Goal: Information Seeking & Learning: Find specific page/section

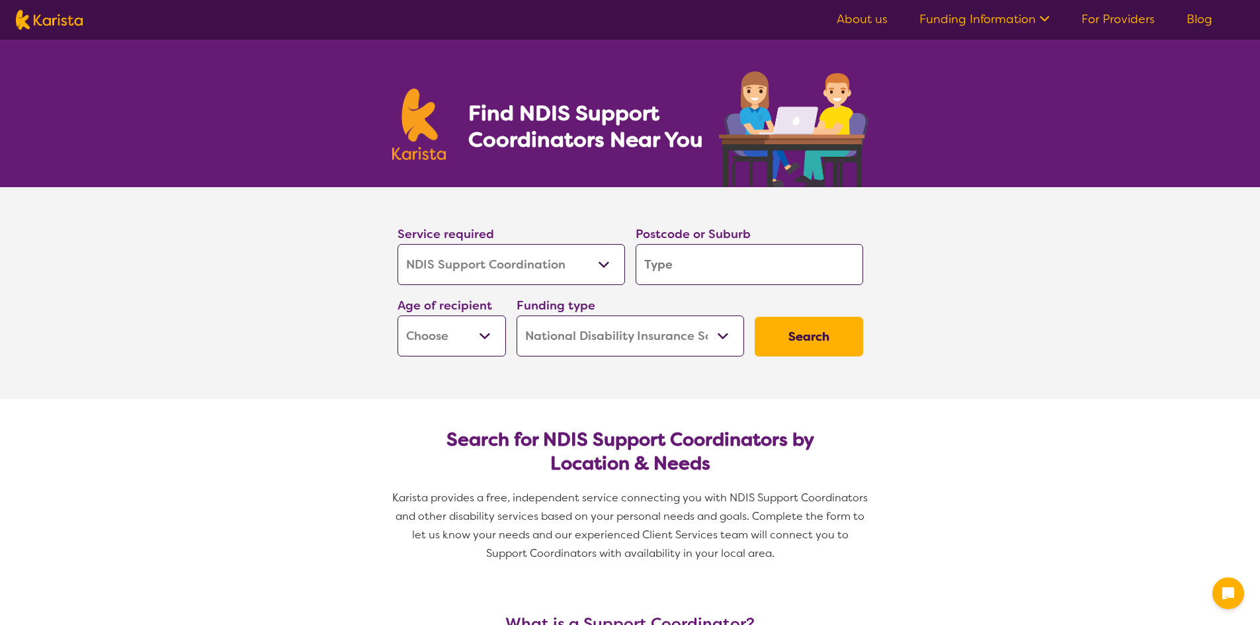
select select "NDIS Support Coordination"
select select "NDIS"
select select "NDIS Support Coordination"
select select "NDIS"
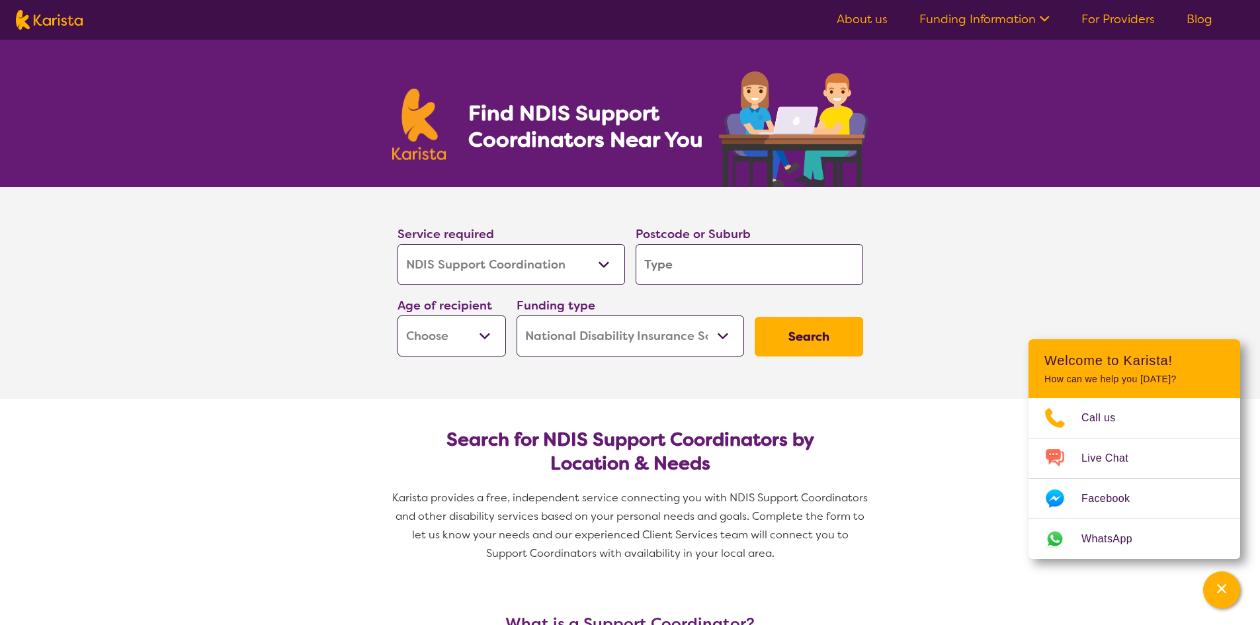
click at [597, 232] on div "Service required Allied Health Assistant Assessment ([MEDICAL_DATA] or [MEDICAL…" at bounding box center [512, 254] width 228 height 61
click at [589, 251] on select "Allied Health Assistant Assessment ([MEDICAL_DATA] or [MEDICAL_DATA]) Behaviour…" at bounding box center [512, 264] width 228 height 41
select select "Supported accommodation"
click at [398, 244] on select "Allied Health Assistant Assessment ([MEDICAL_DATA] or [MEDICAL_DATA]) Behaviour…" at bounding box center [512, 264] width 228 height 41
select select "Supported accommodation"
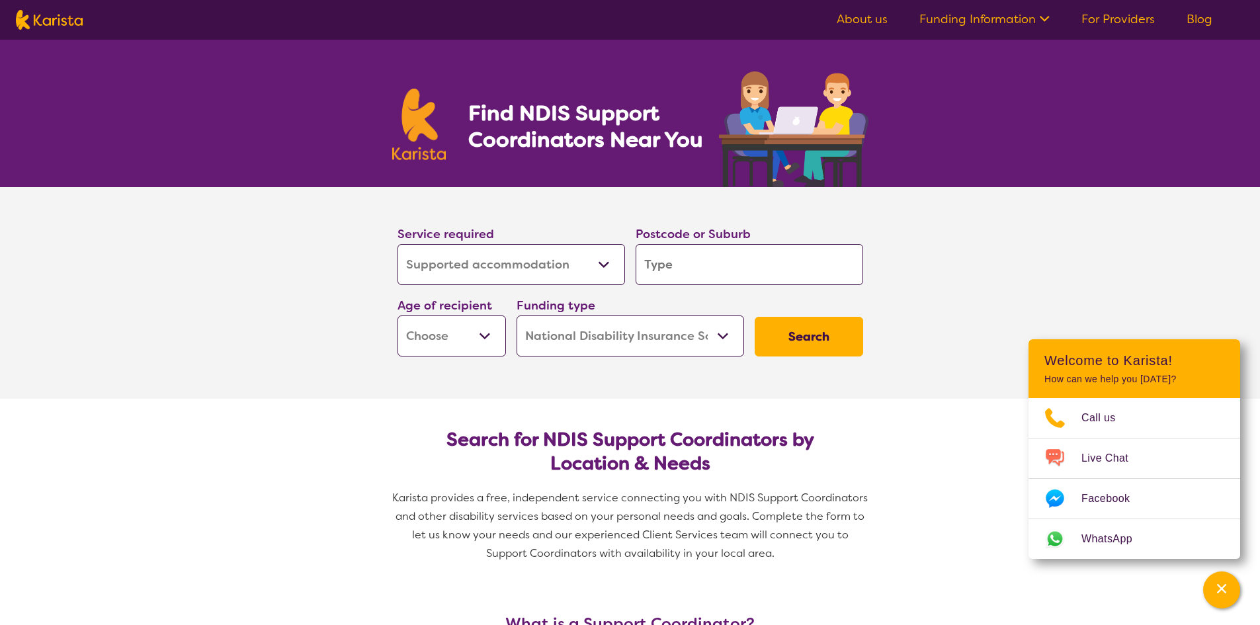
click at [573, 239] on div "Service required Allied Health Assistant Assessment ([MEDICAL_DATA] or [MEDICAL…" at bounding box center [512, 254] width 228 height 61
click at [553, 251] on select "Allied Health Assistant Assessment ([MEDICAL_DATA] or [MEDICAL_DATA]) Behaviour…" at bounding box center [512, 264] width 228 height 41
click at [713, 267] on input "search" at bounding box center [750, 264] width 228 height 41
type input "t"
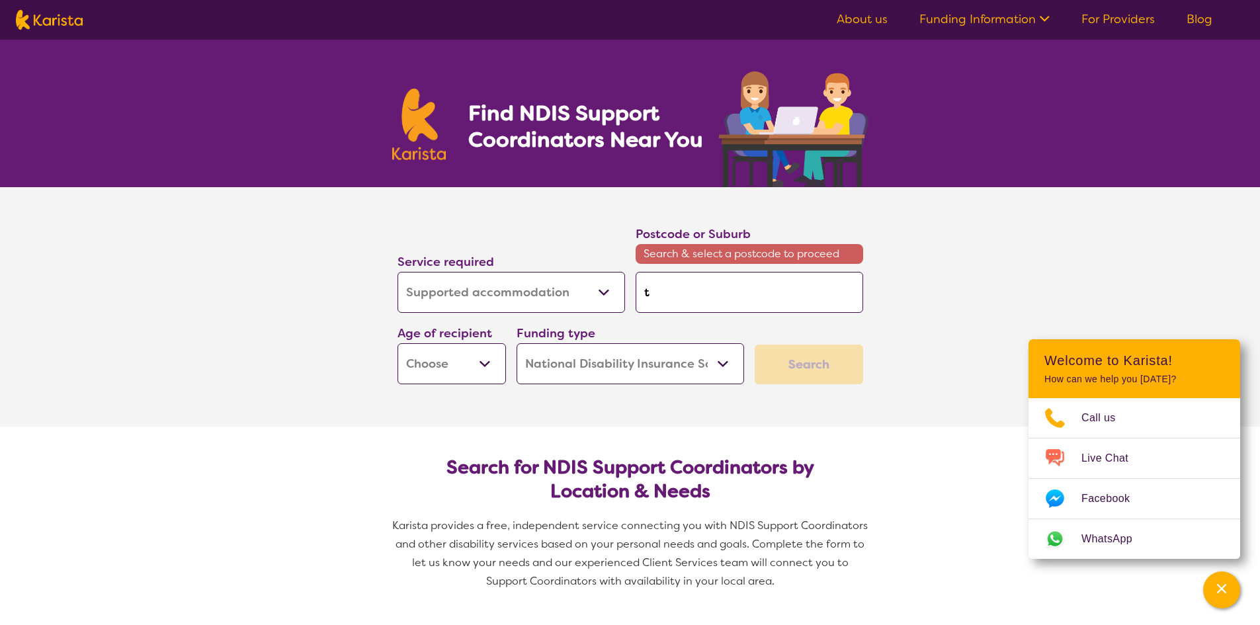
type input "th"
type input "tho"
type input "thor"
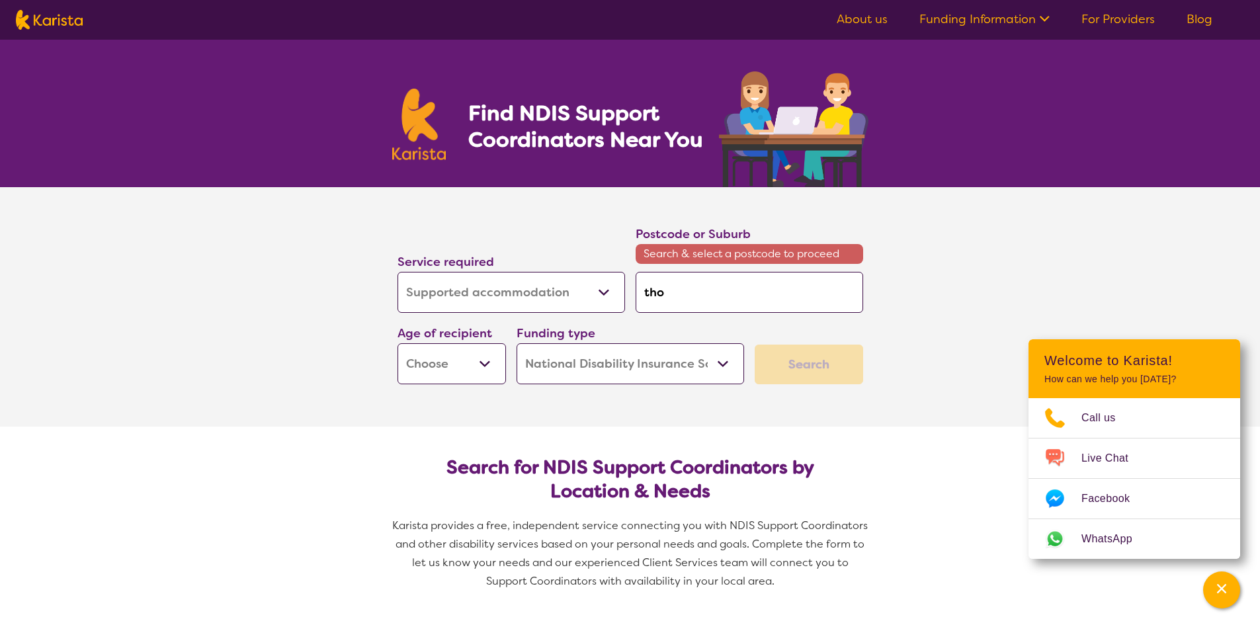
type input "thor"
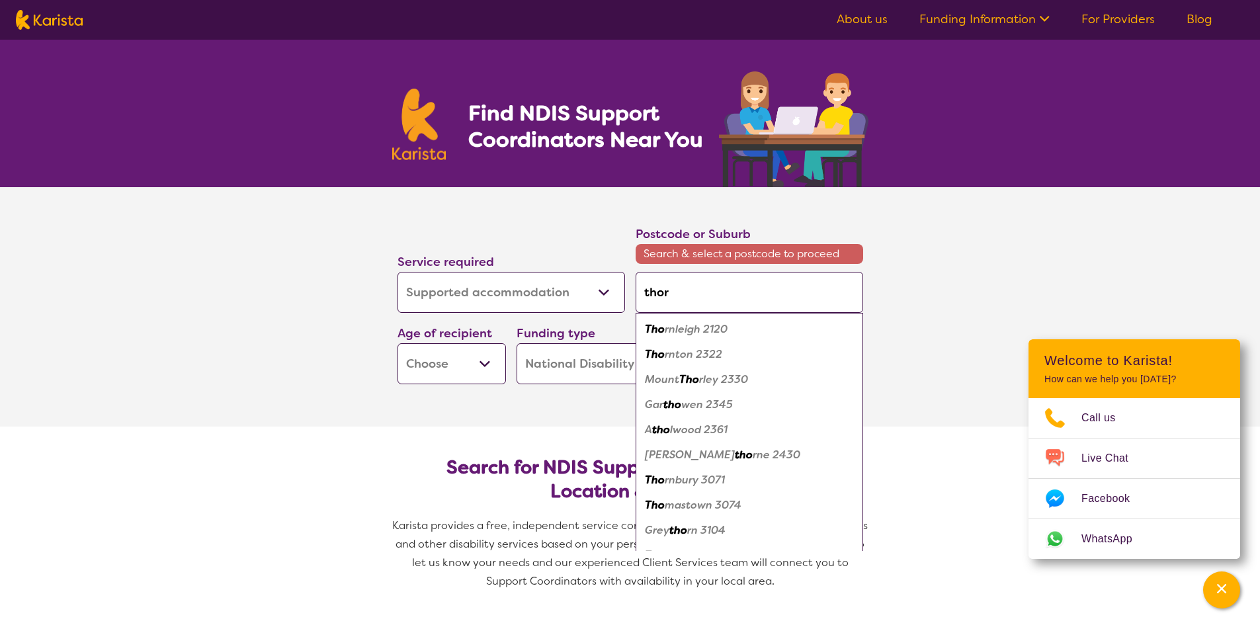
type input "thorn"
type input "thornl"
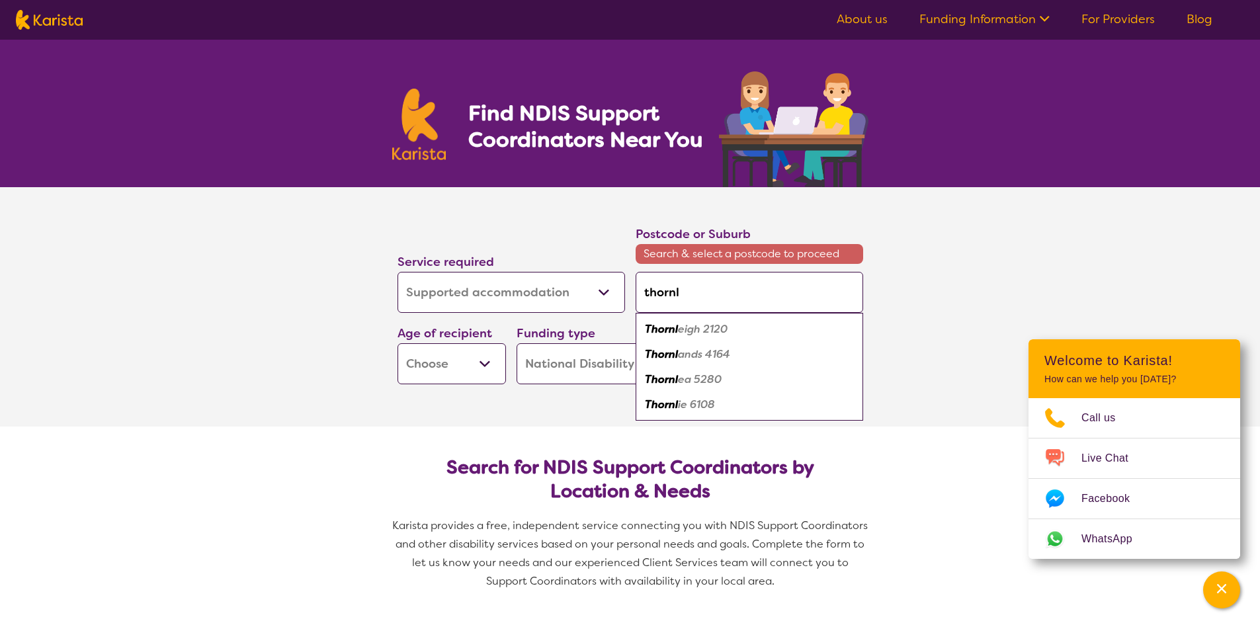
click at [691, 358] on em "ands 4164" at bounding box center [704, 354] width 52 height 14
type input "4164"
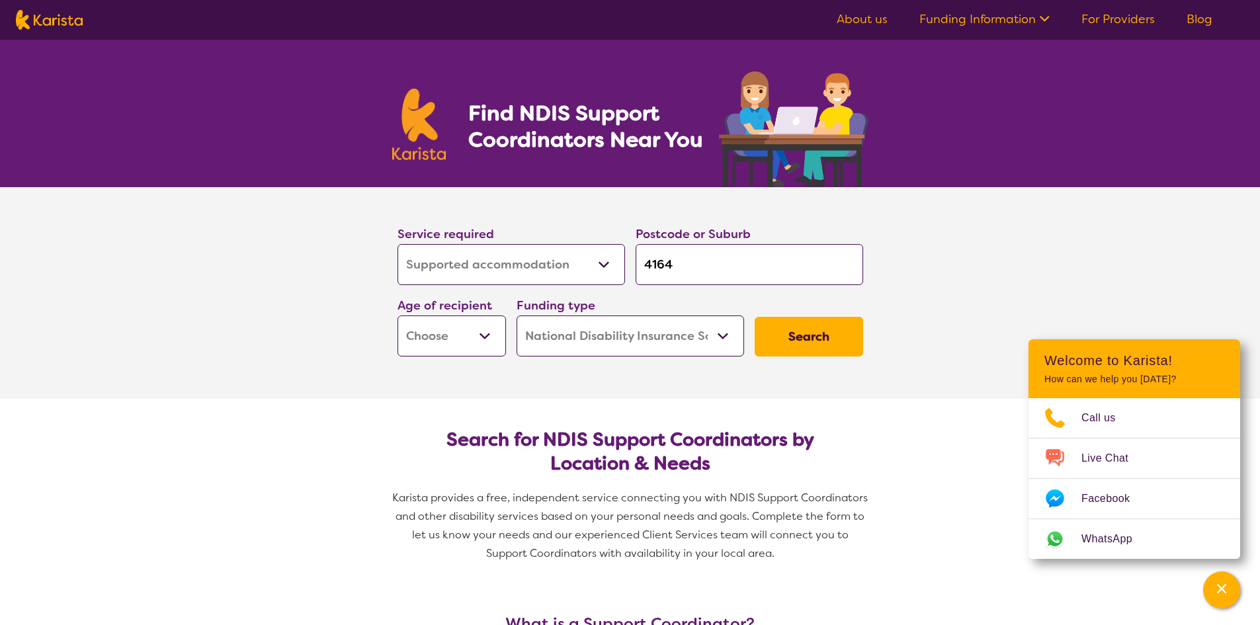
click at [421, 333] on select "Early Childhood - 0 to 9 Child - 10 to 11 Adolescent - 12 to 17 Adult - 18 to 6…" at bounding box center [452, 336] width 108 height 41
select select "AD"
click at [398, 316] on select "Early Childhood - 0 to 9 Child - 10 to 11 Adolescent - 12 to 17 Adult - 18 to 6…" at bounding box center [452, 336] width 108 height 41
select select "AD"
click at [834, 335] on button "Search" at bounding box center [809, 337] width 108 height 40
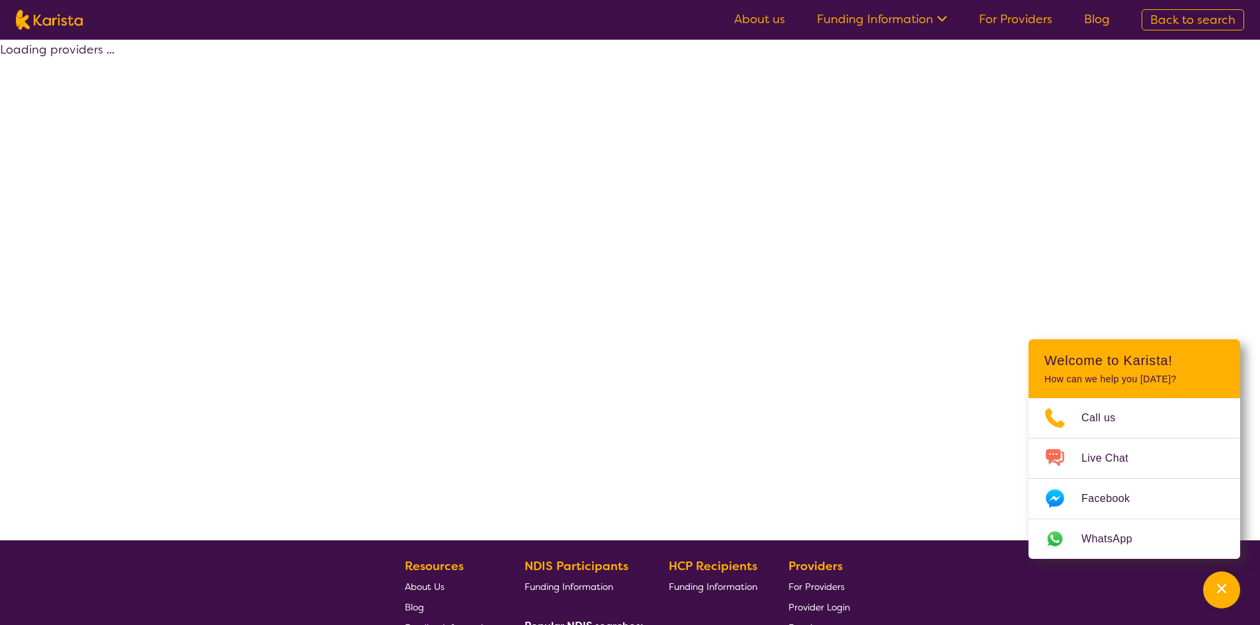
select select "by_score"
